Goal: Information Seeking & Learning: Learn about a topic

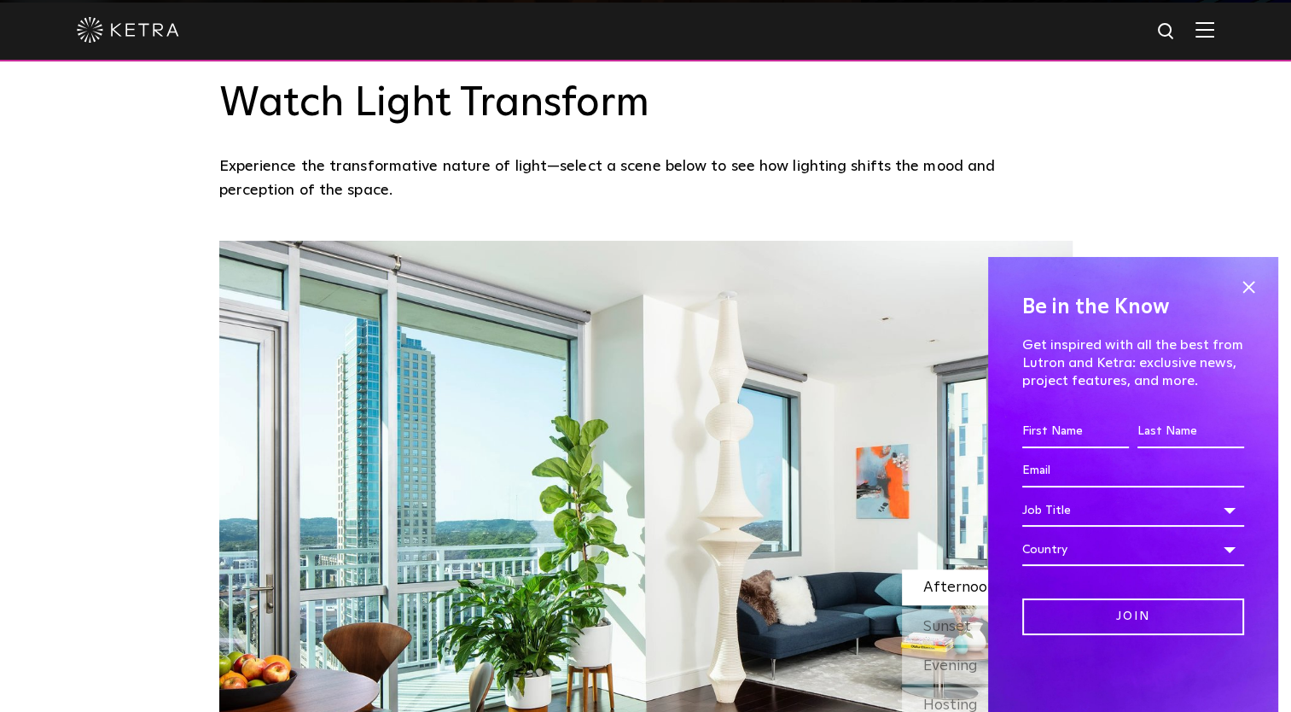
scroll to position [1311, 0]
click at [1253, 285] on span at bounding box center [1249, 287] width 26 height 26
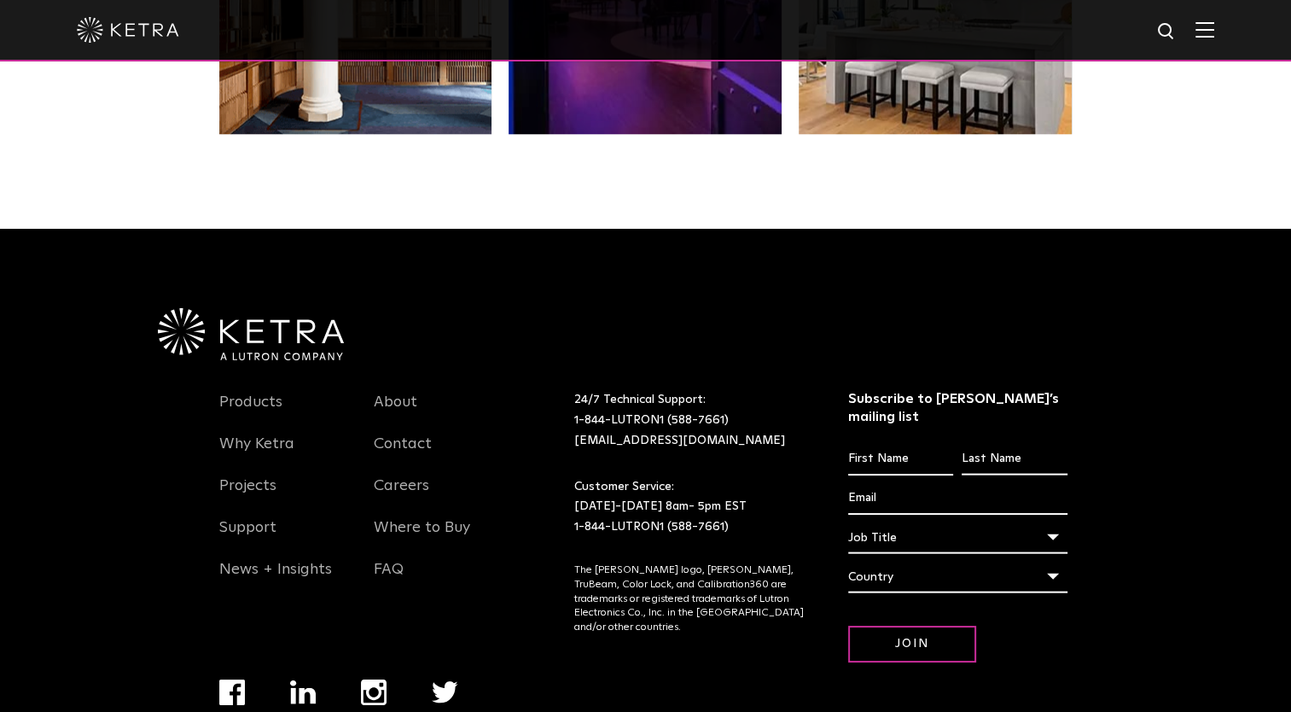
scroll to position [3529, 0]
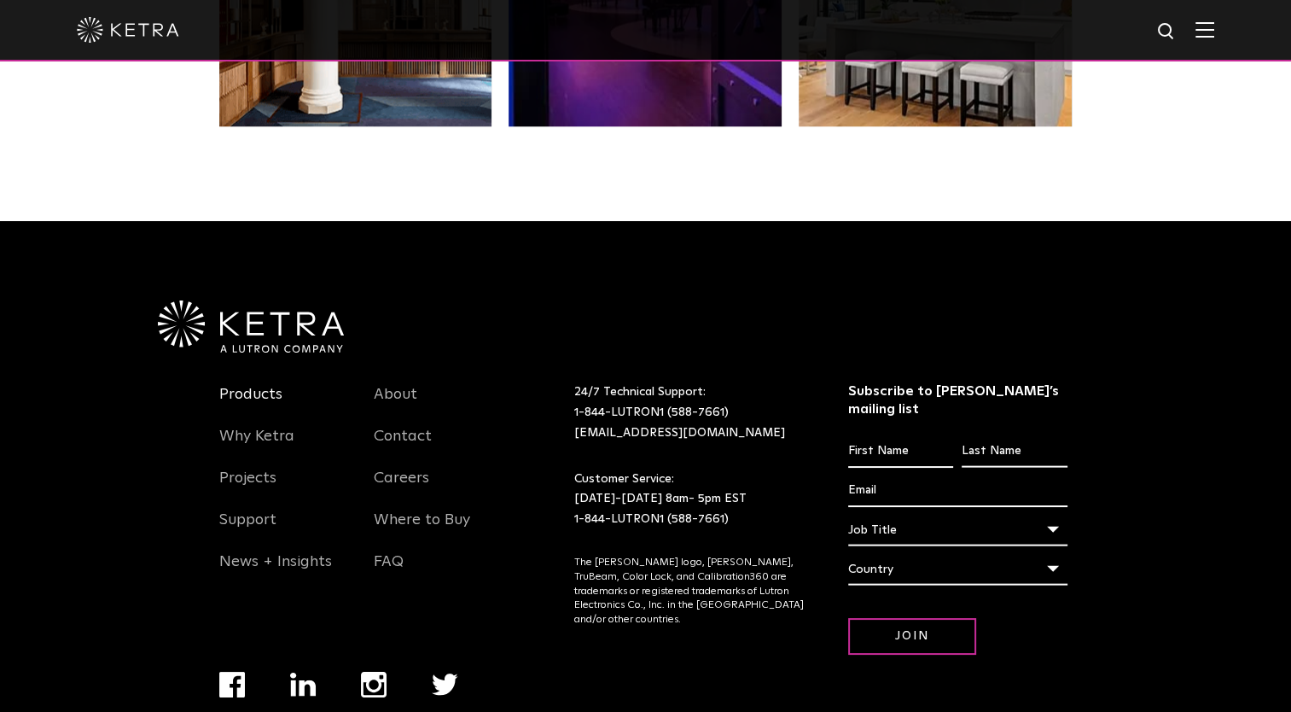
click at [260, 398] on link "Products" at bounding box center [250, 404] width 63 height 39
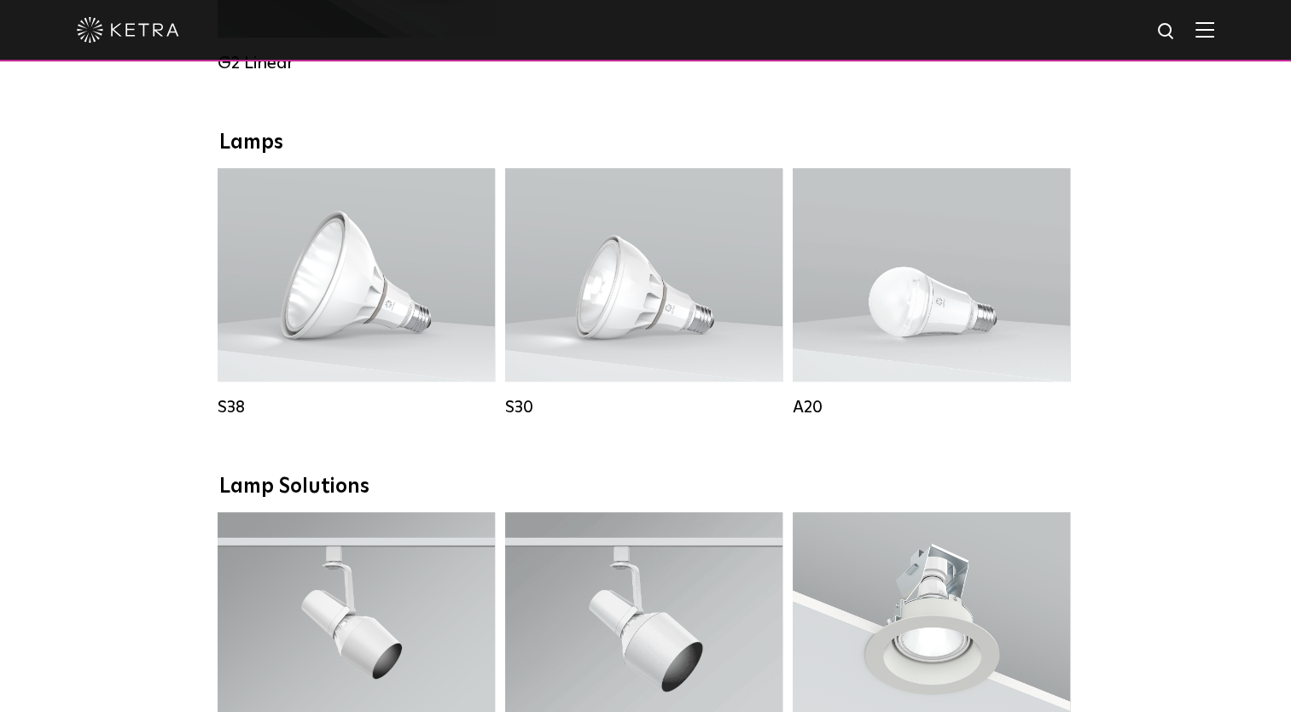
scroll to position [1167, 0]
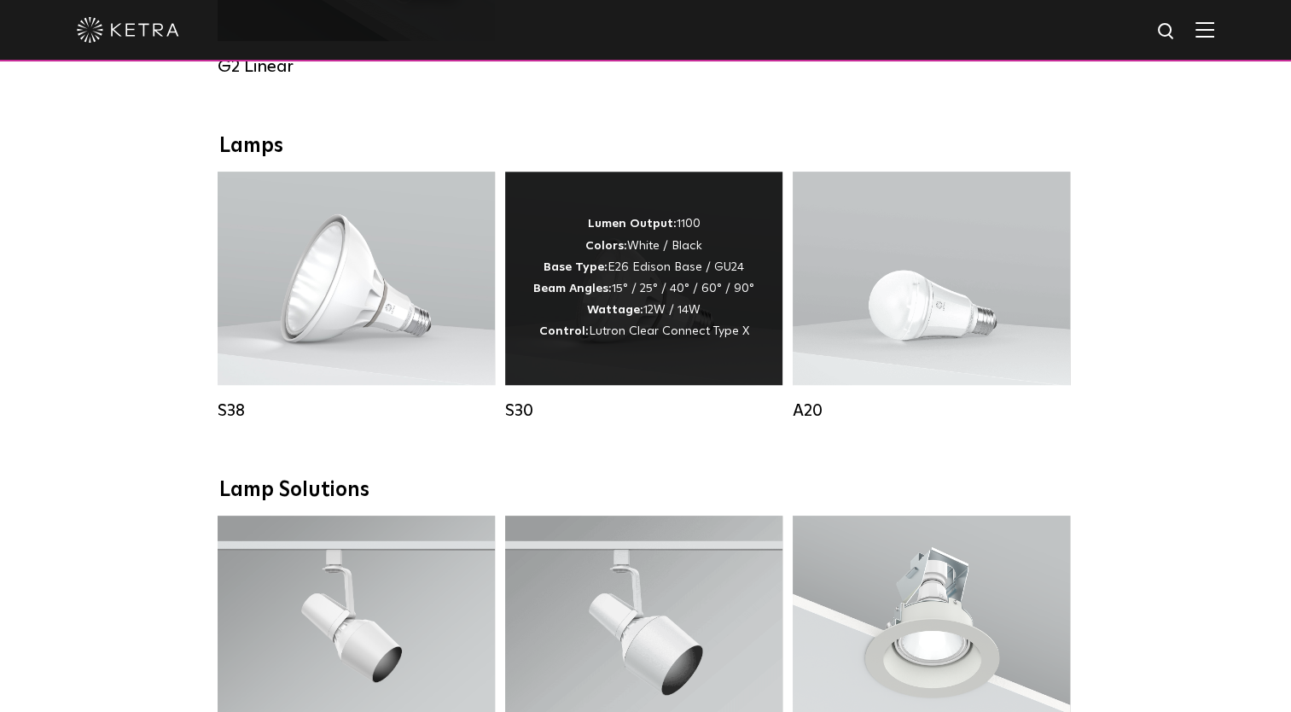
drag, startPoint x: 371, startPoint y: 334, endPoint x: 537, endPoint y: 339, distance: 165.6
click at [371, 334] on p "Lumen Output: 1100 Colors: White / Black Base Type: E26 Edison Base / GU24 Beam…" at bounding box center [357, 279] width 210 height 129
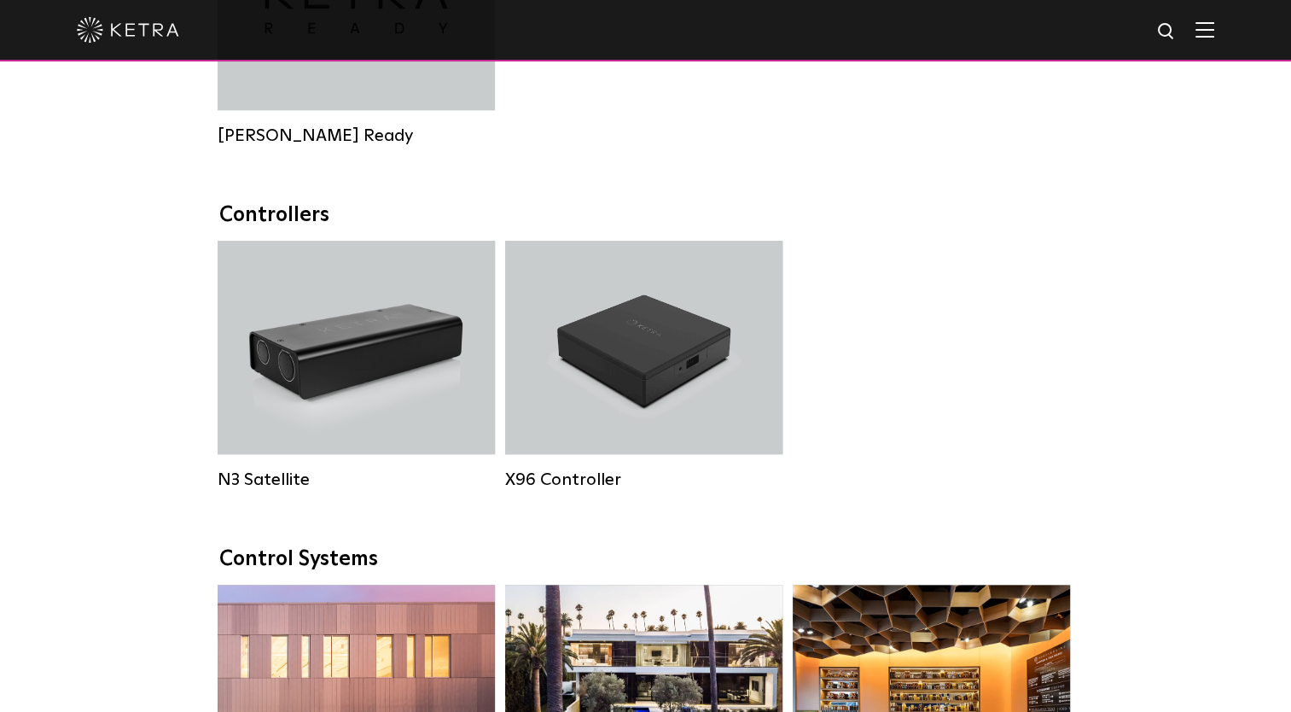
scroll to position [1167, 0]
